Goal: Obtain resource: Download file/media

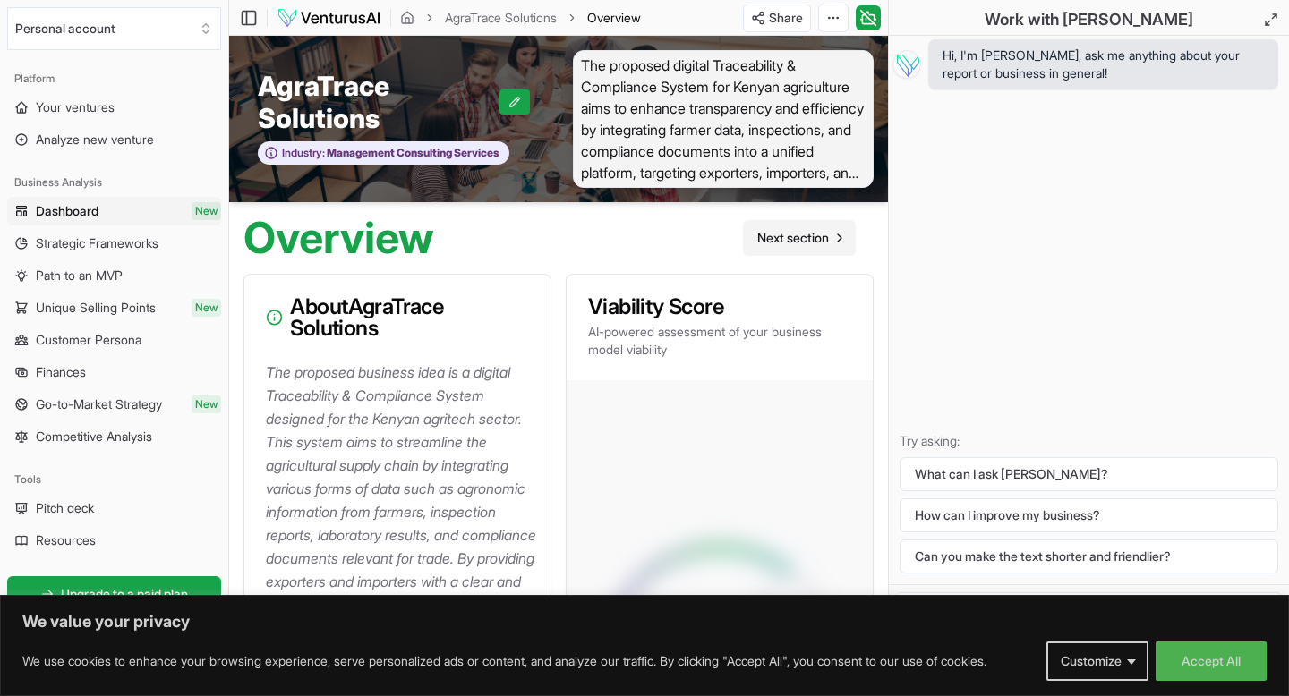
click at [818, 239] on span "Next section" at bounding box center [793, 238] width 72 height 18
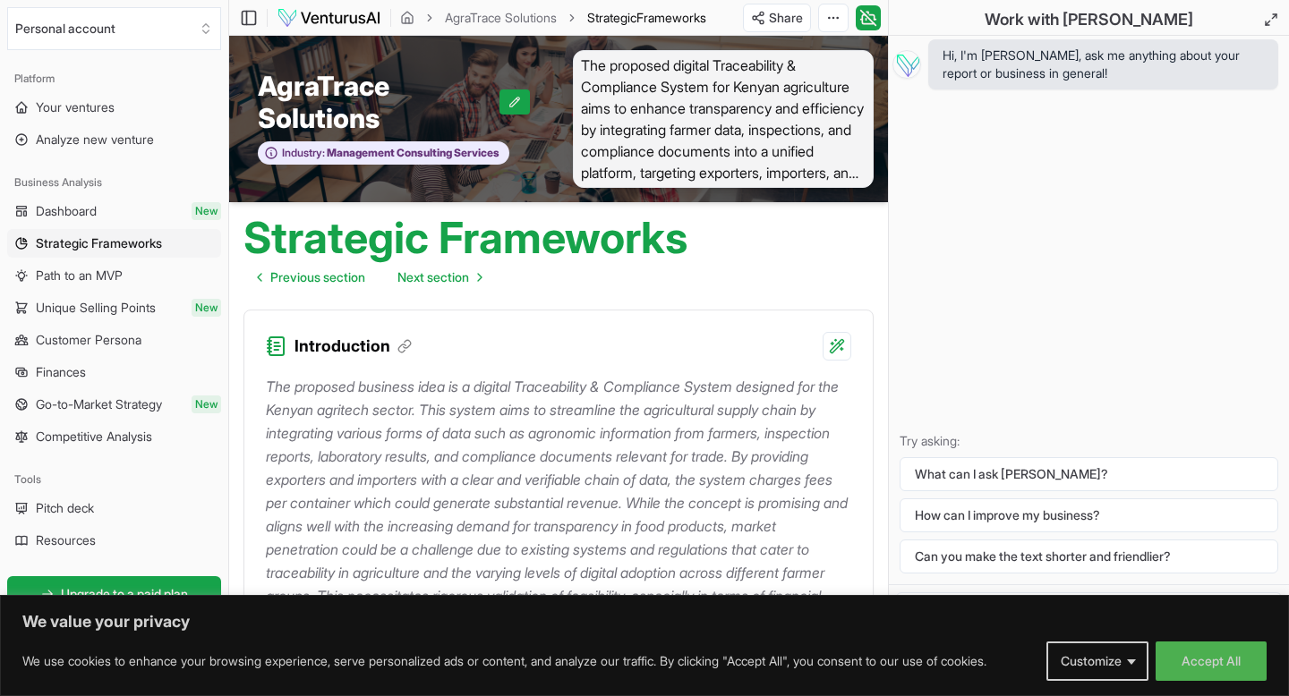
click at [862, 420] on div "The proposed business idea is a digital Traceability & Compliance System design…" at bounding box center [558, 545] width 628 height 368
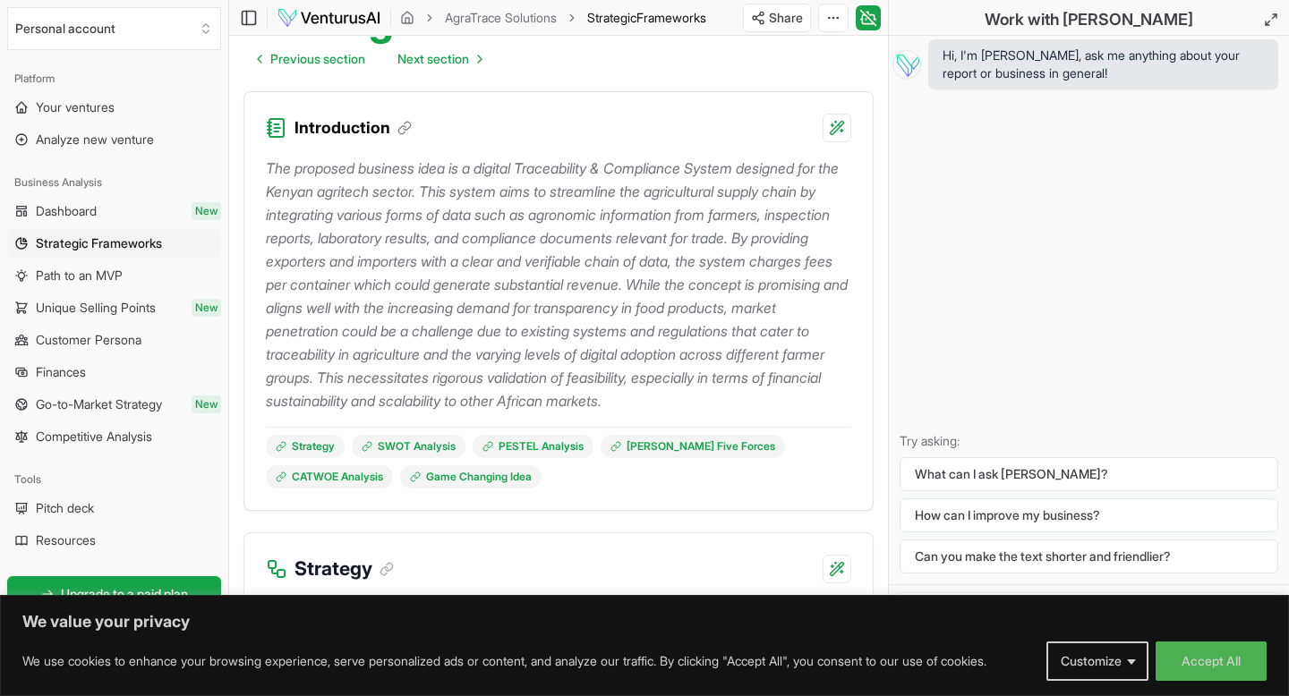
scroll to position [251, 0]
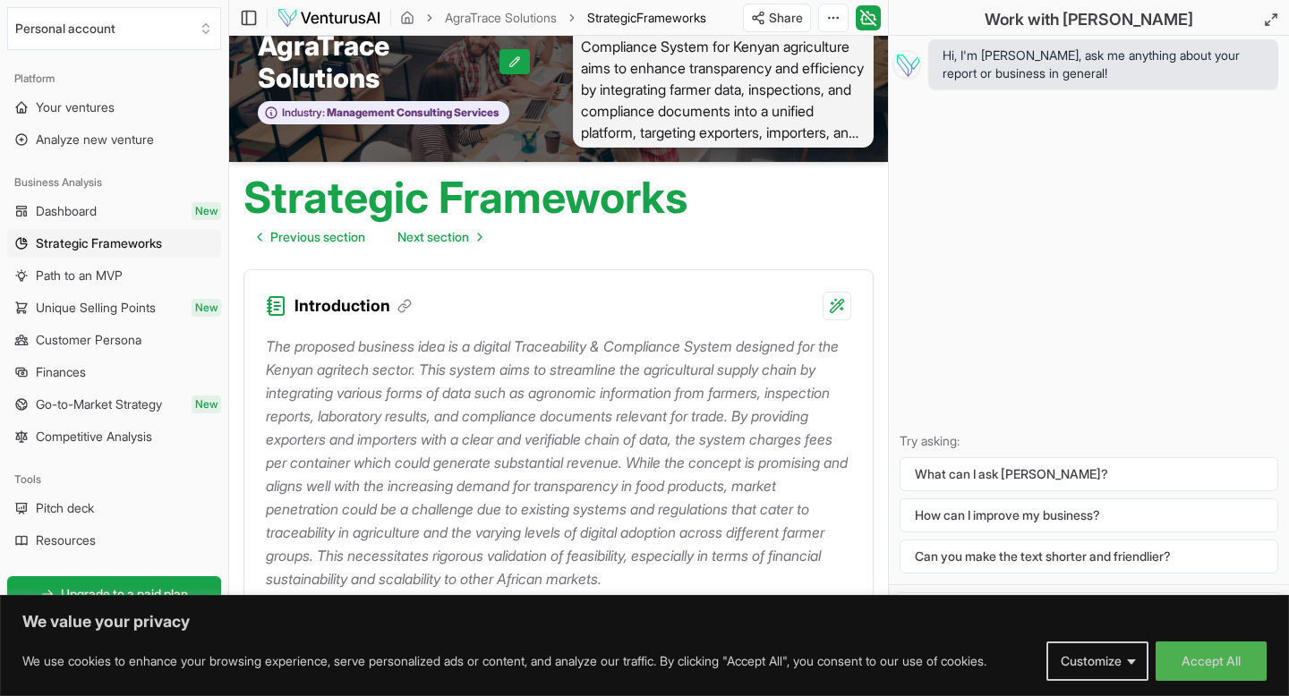
scroll to position [0, 0]
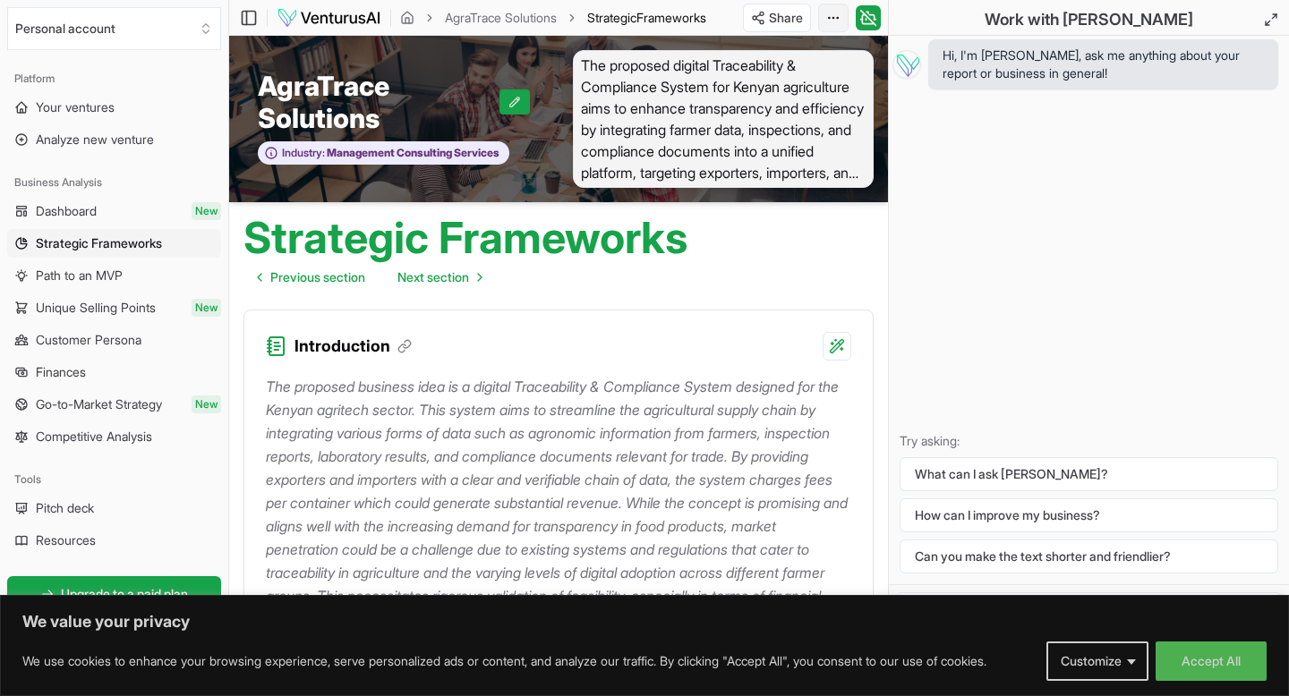
click at [830, 15] on html "We value your privacy We use cookies to enhance your browsing experience, serve…" at bounding box center [644, 348] width 1289 height 696
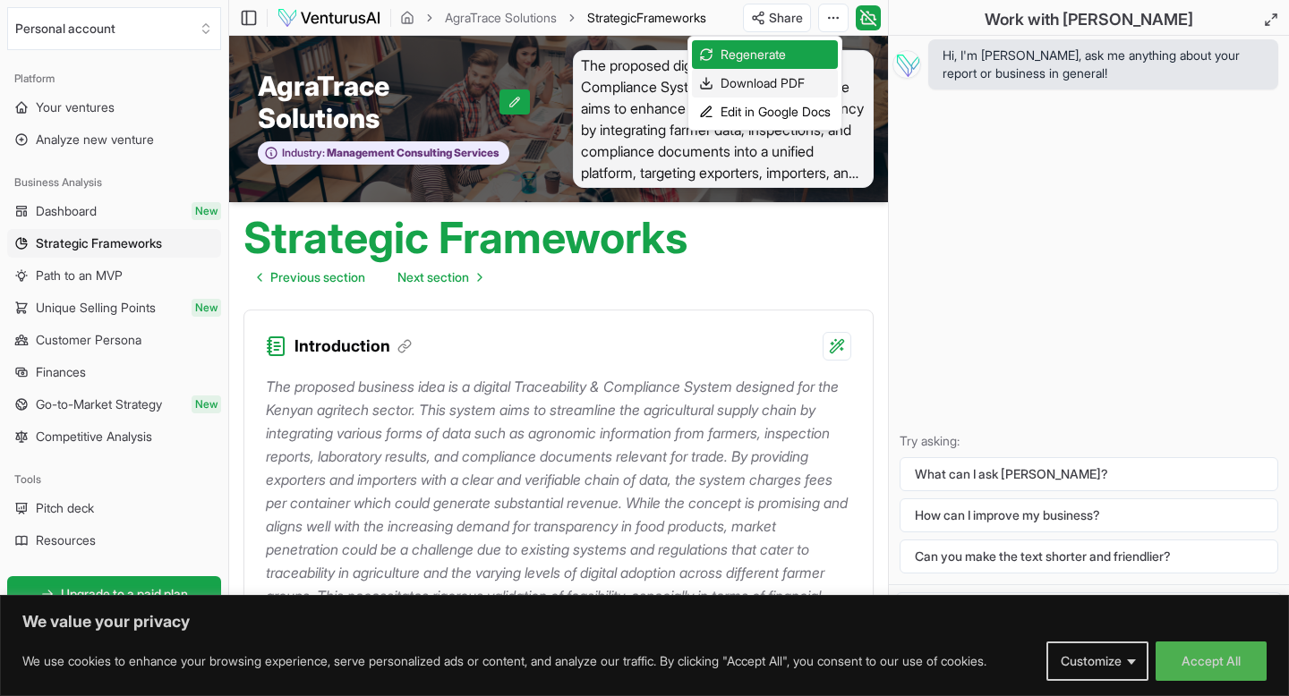
click at [800, 79] on div "Download PDF" at bounding box center [765, 83] width 146 height 29
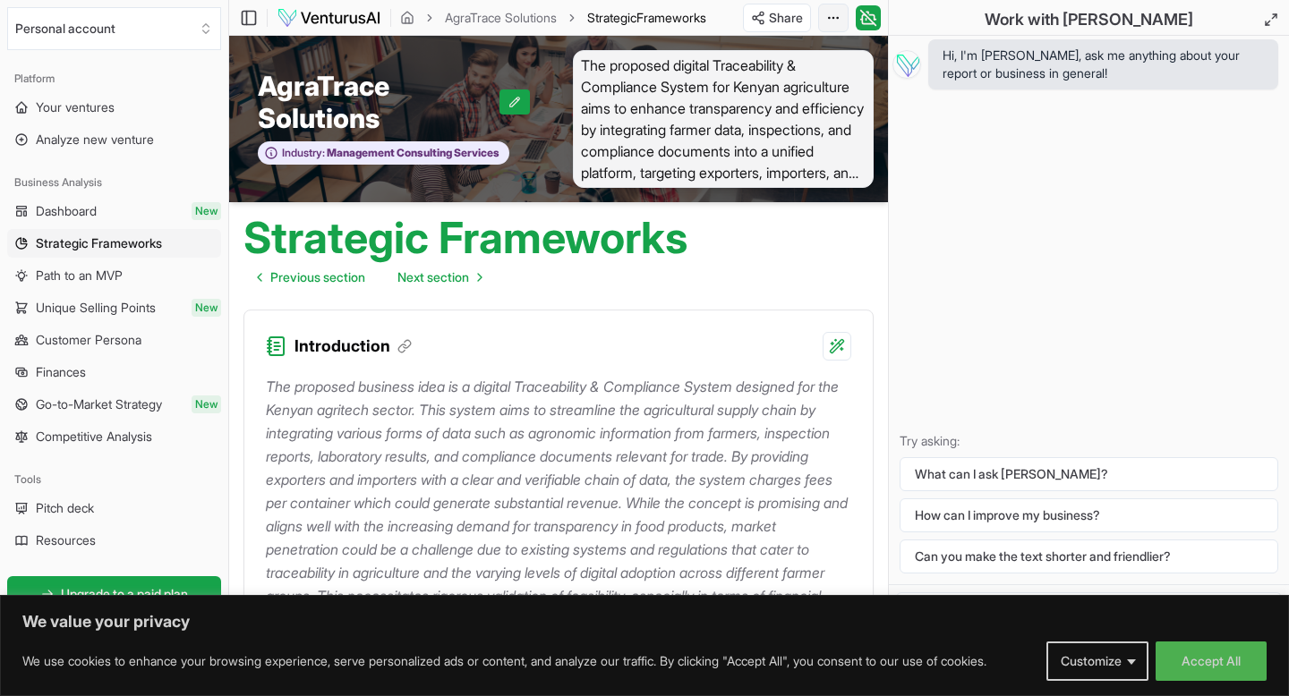
click at [831, 20] on html "We value your privacy We use cookies to enhance your browsing experience, serve…" at bounding box center [644, 348] width 1289 height 696
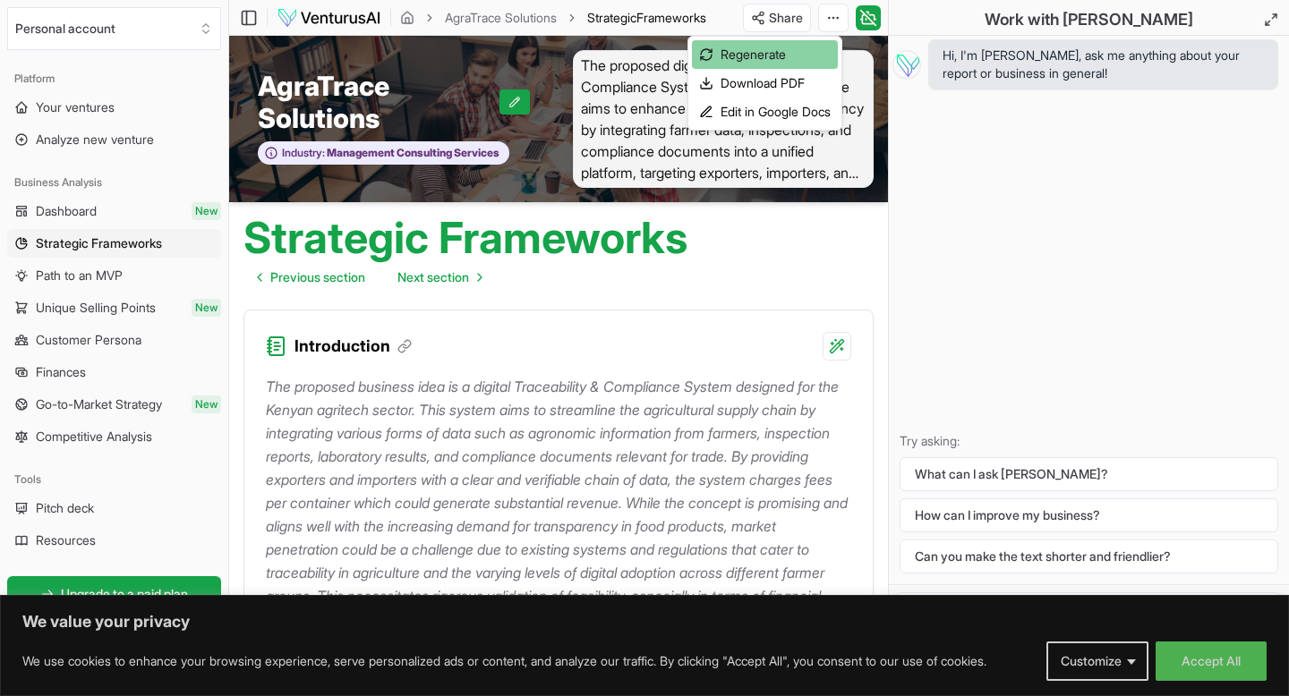
click at [781, 53] on div "Regenerate" at bounding box center [765, 54] width 146 height 29
